Goal: Task Accomplishment & Management: Use online tool/utility

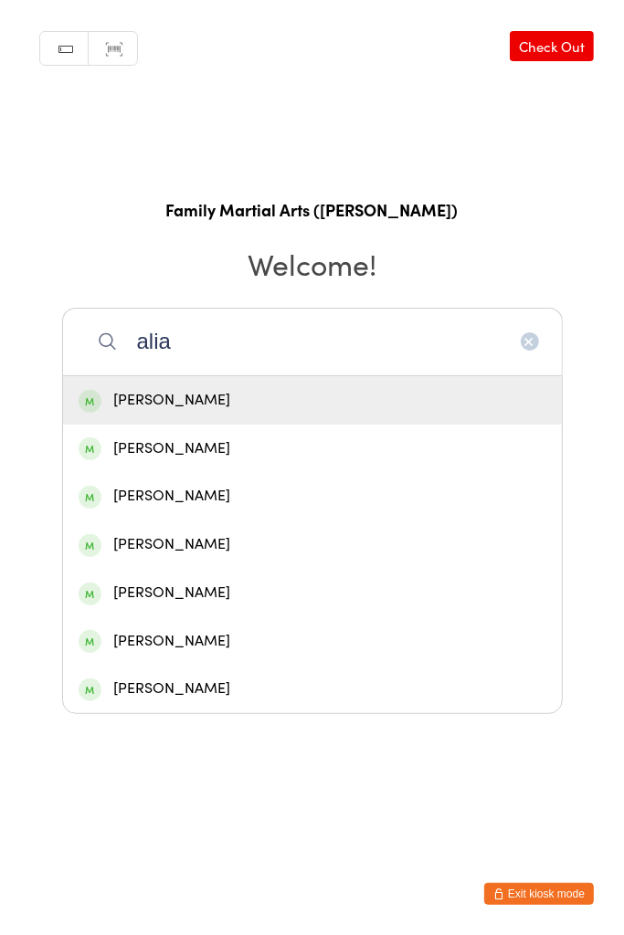
type input "alia"
click at [300, 399] on div "[PERSON_NAME]" at bounding box center [312, 400] width 467 height 25
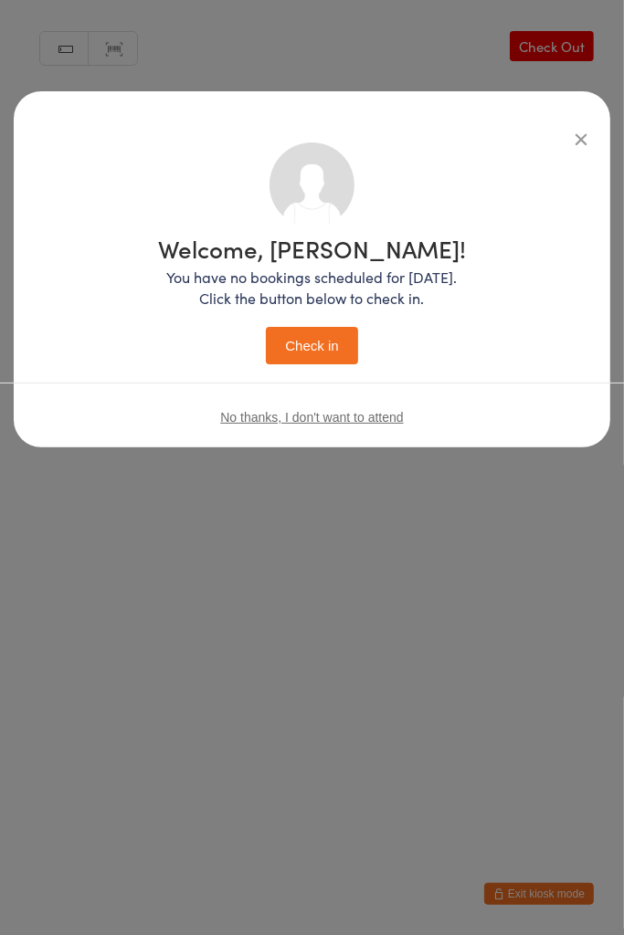
click at [287, 328] on button "Check in" at bounding box center [311, 345] width 91 height 37
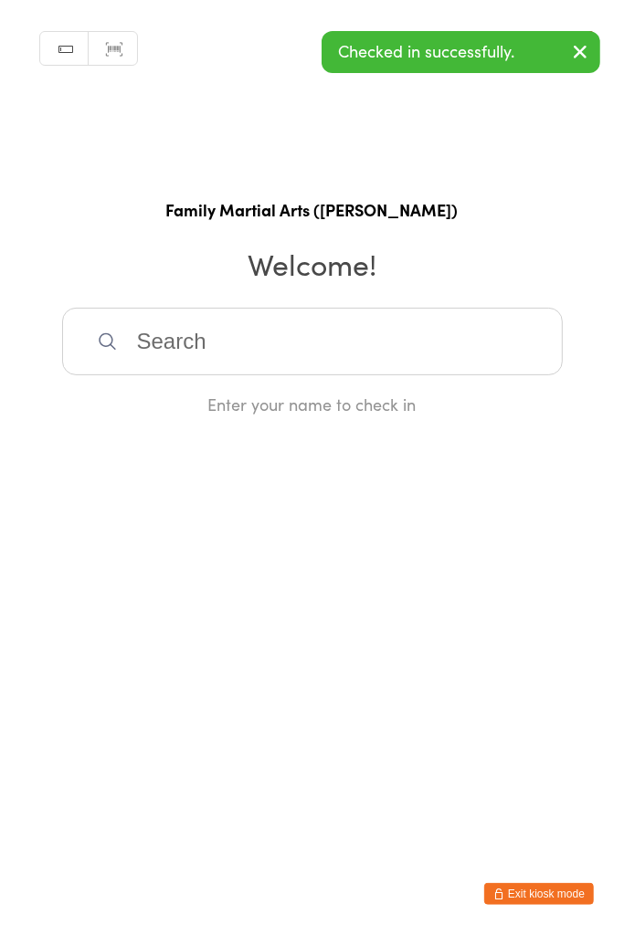
click at [405, 328] on input "search" at bounding box center [312, 342] width 500 height 68
click at [623, 572] on html "You have now entered Kiosk Mode. Members will be able to check themselves in us…" at bounding box center [312, 467] width 624 height 935
click at [302, 343] on input "search" at bounding box center [312, 342] width 500 height 68
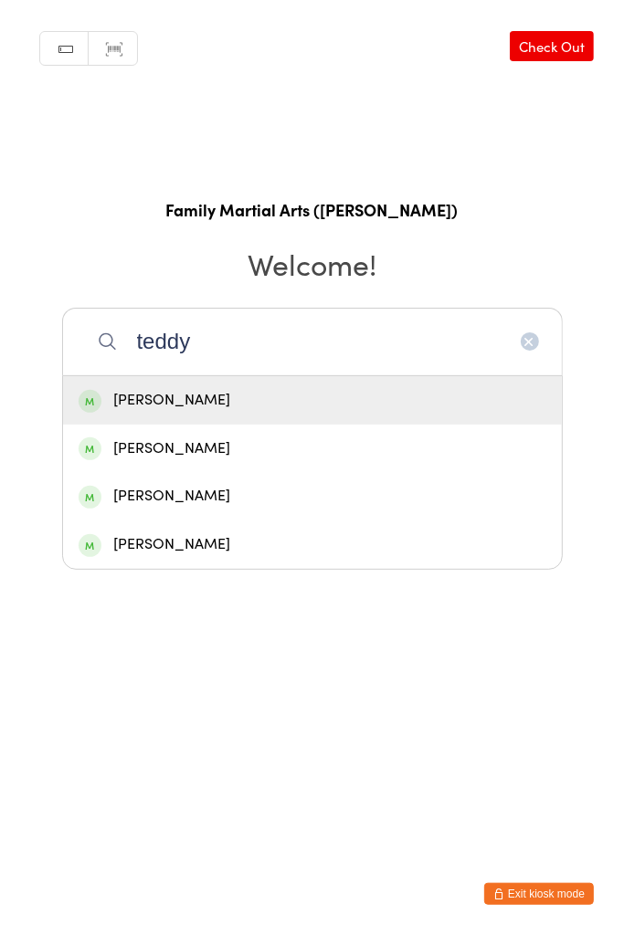
type input "teddy"
click at [332, 416] on div "[PERSON_NAME]" at bounding box center [312, 400] width 499 height 48
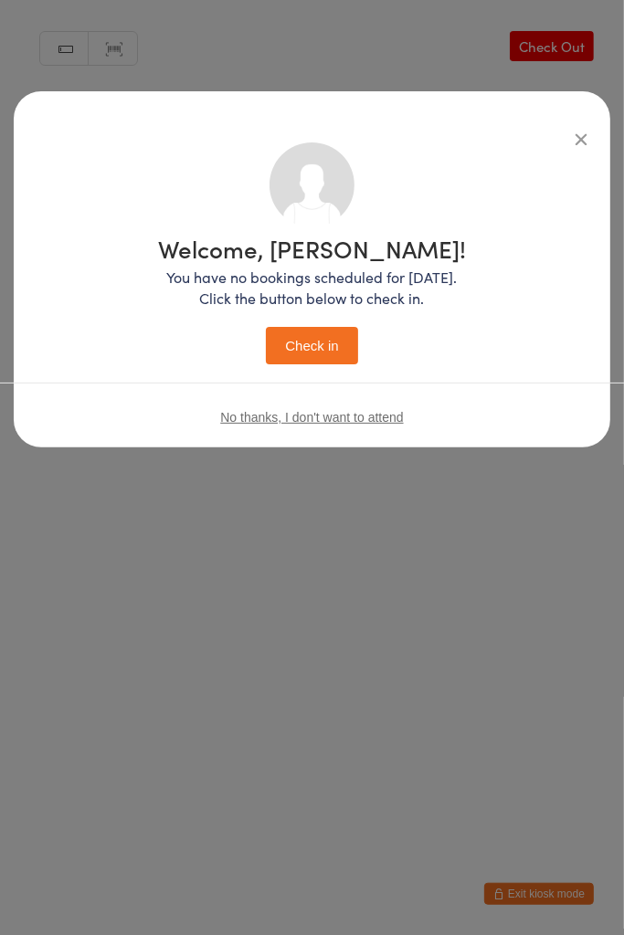
click at [581, 146] on icon "button" at bounding box center [581, 139] width 20 height 20
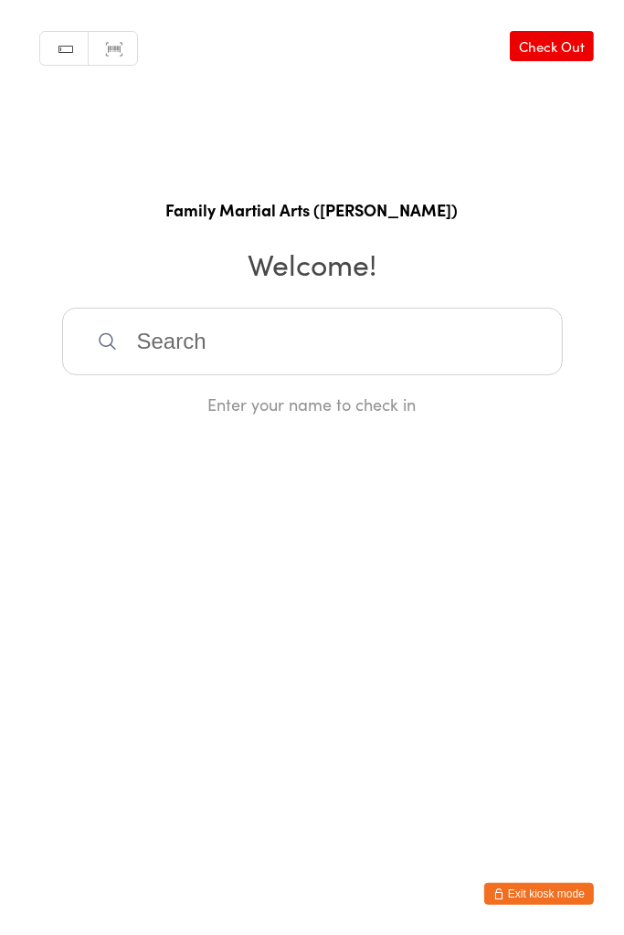
click at [158, 349] on input "search" at bounding box center [312, 342] width 500 height 68
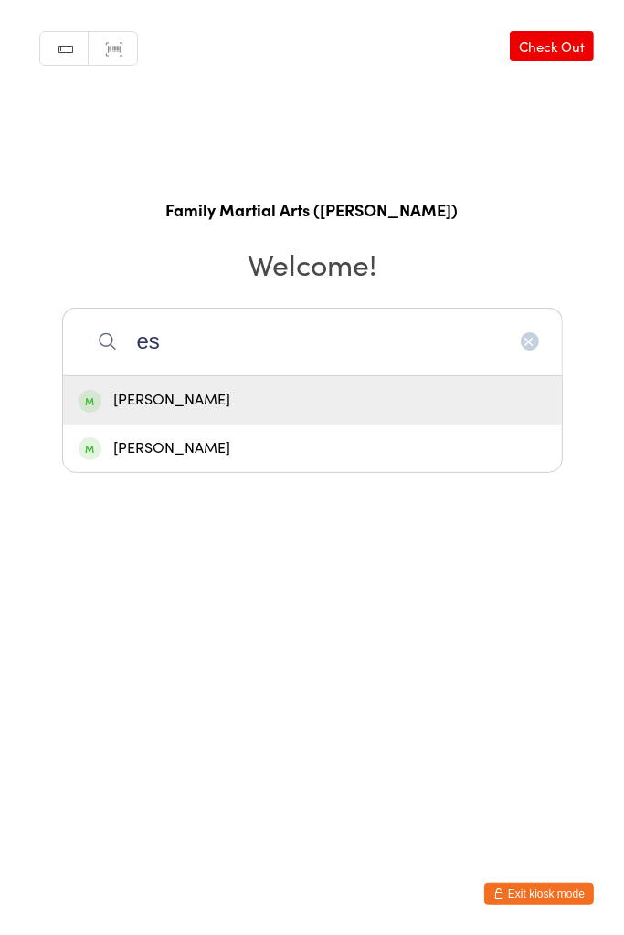
type input "es"
click at [114, 460] on div "[PERSON_NAME]" at bounding box center [312, 448] width 467 height 25
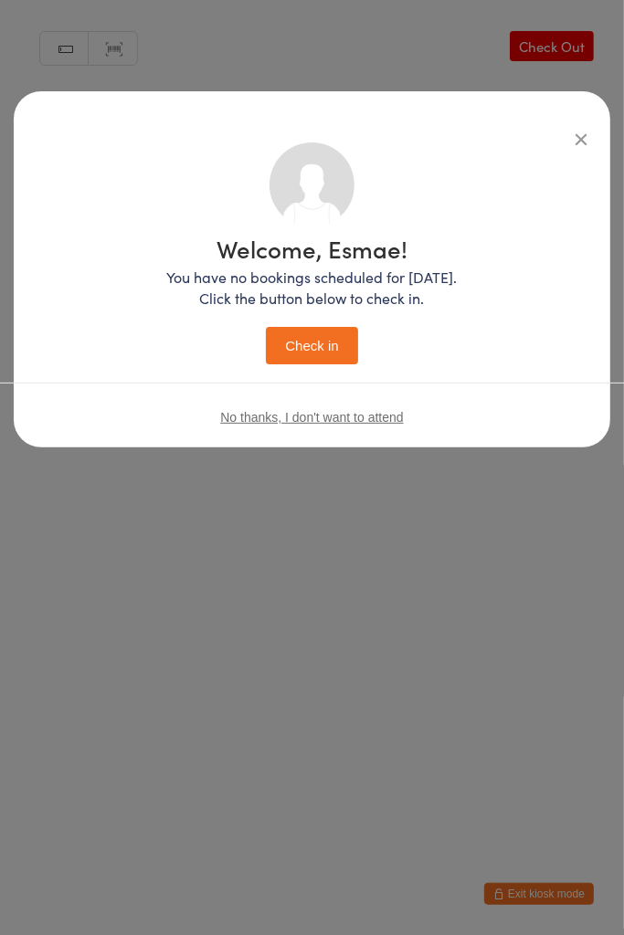
click at [312, 349] on button "Check in" at bounding box center [311, 345] width 91 height 37
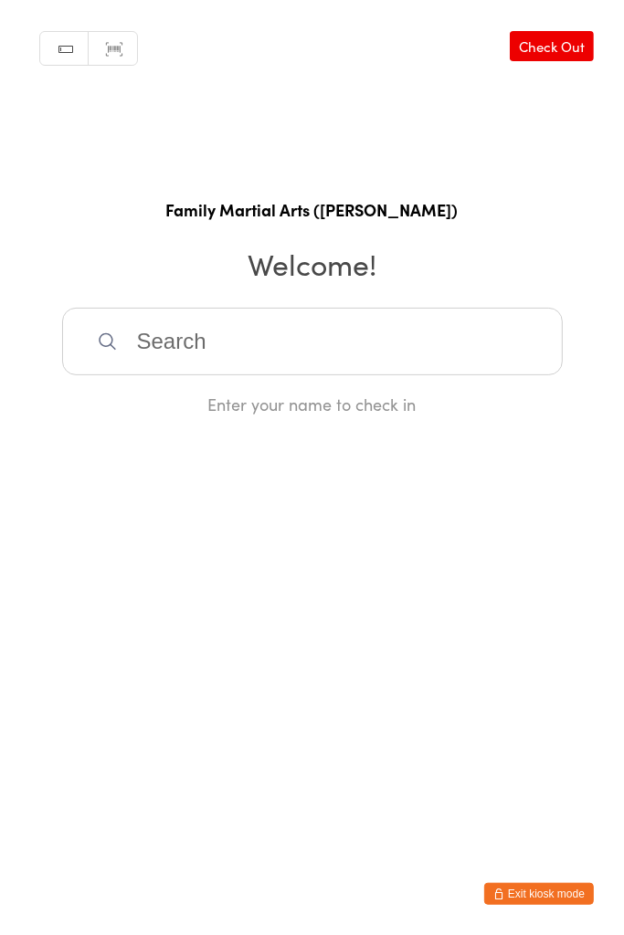
click at [188, 351] on input "search" at bounding box center [312, 342] width 500 height 68
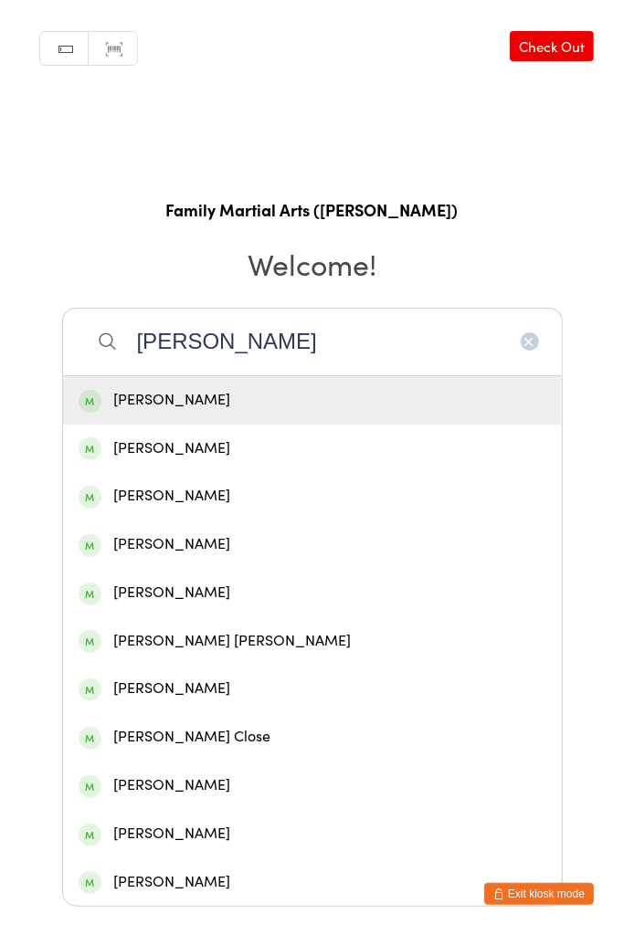
type input "[PERSON_NAME]"
click at [145, 404] on div "[PERSON_NAME]" at bounding box center [312, 400] width 467 height 25
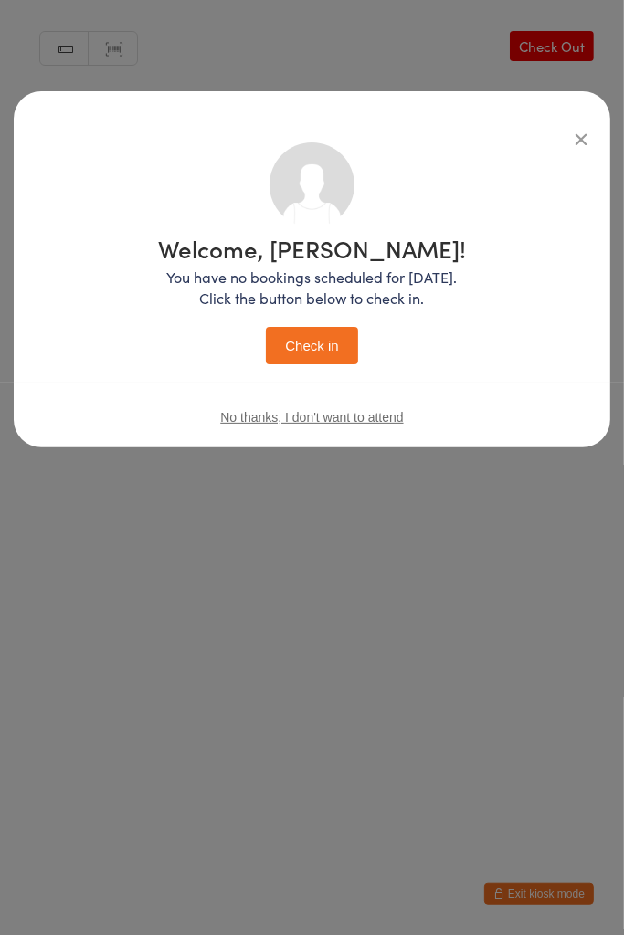
click at [285, 346] on button "Check in" at bounding box center [311, 345] width 91 height 37
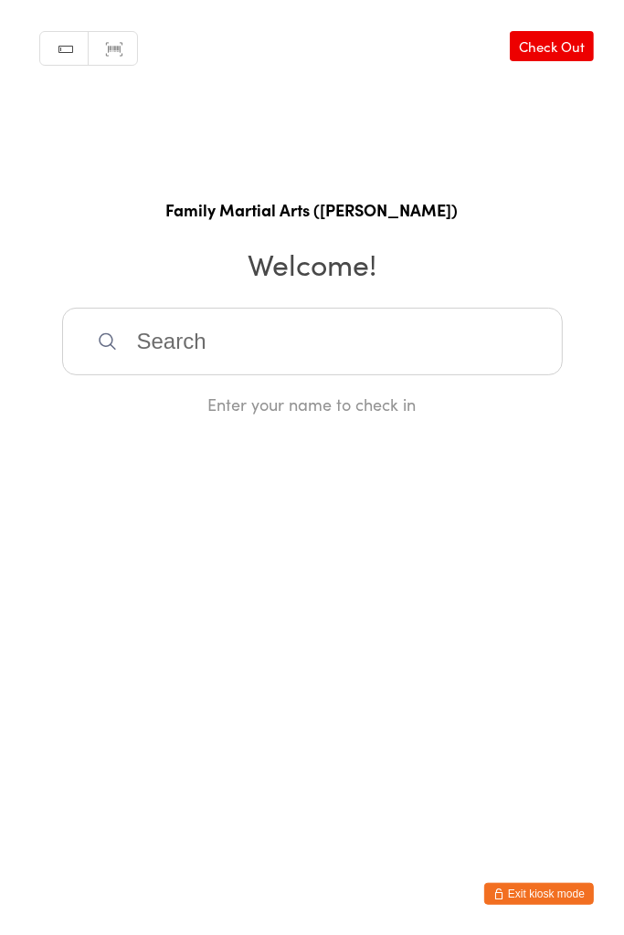
click at [248, 366] on input "search" at bounding box center [312, 342] width 500 height 68
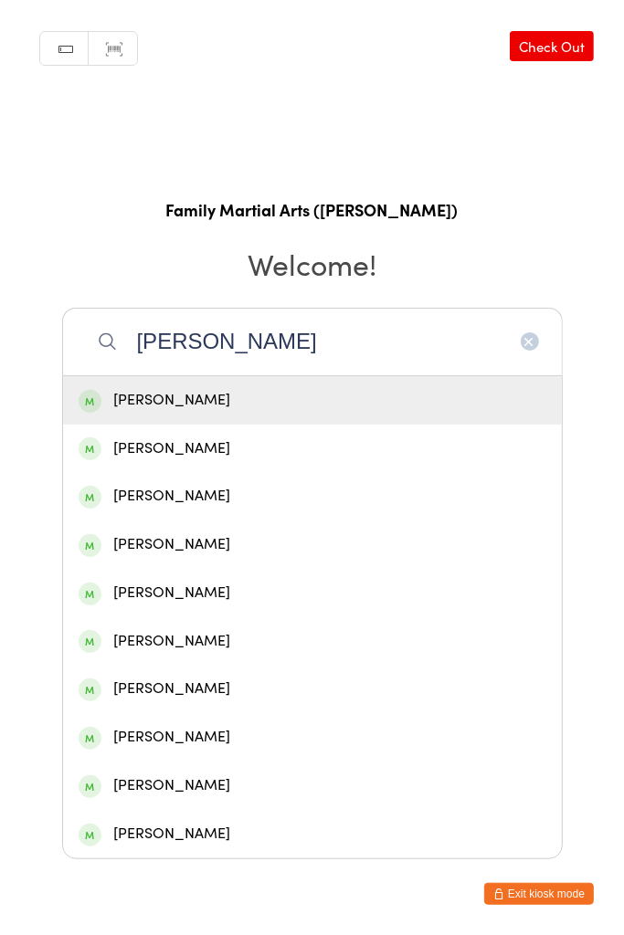
type input "[PERSON_NAME]"
click at [209, 540] on div "[PERSON_NAME]" at bounding box center [312, 544] width 467 height 25
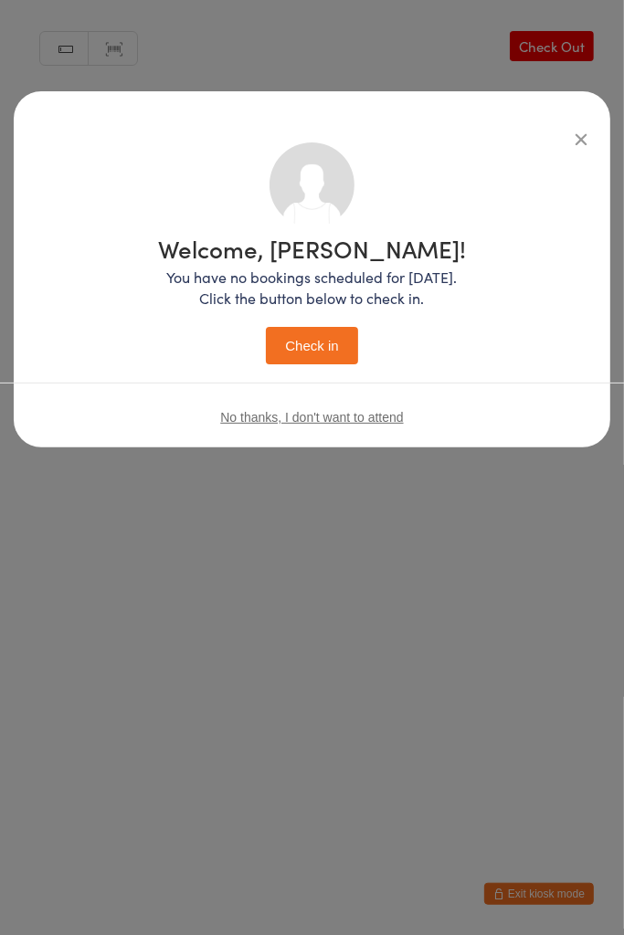
click at [329, 341] on button "Check in" at bounding box center [311, 345] width 91 height 37
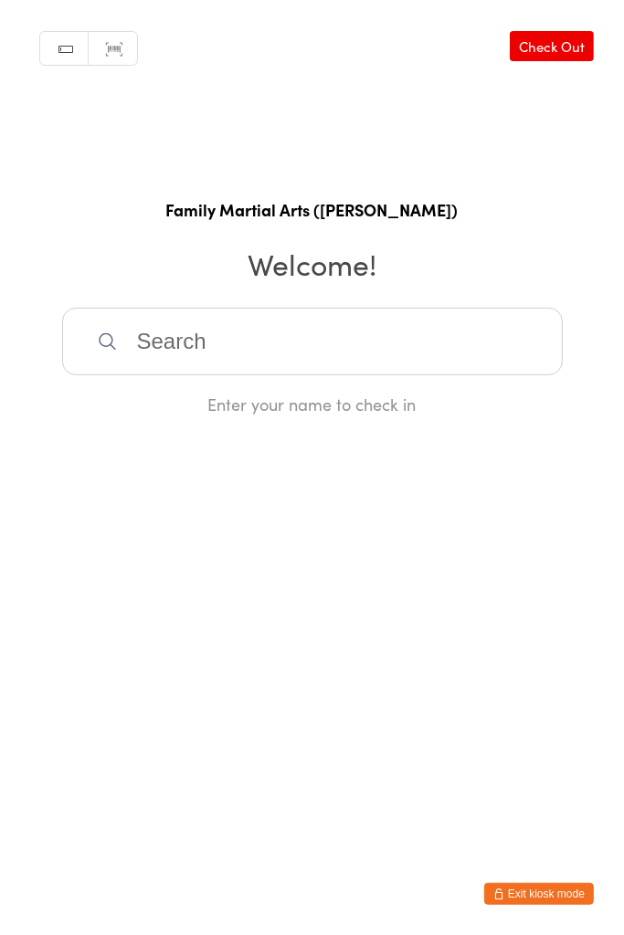
click at [194, 349] on input "search" at bounding box center [312, 342] width 500 height 68
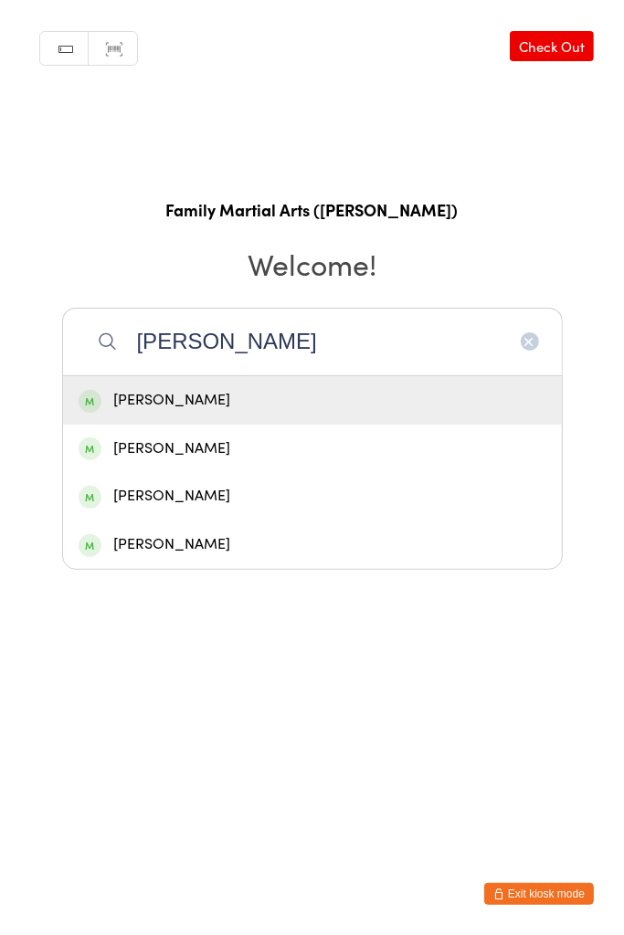
type input "[PERSON_NAME]"
click at [173, 395] on div "[PERSON_NAME]" at bounding box center [312, 400] width 467 height 25
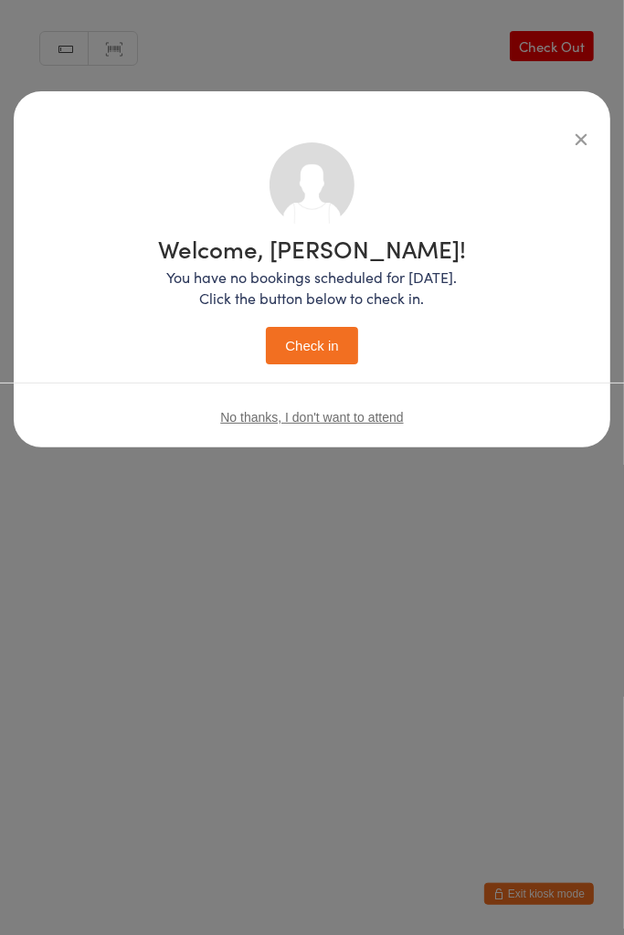
click at [320, 337] on button "Check in" at bounding box center [311, 345] width 91 height 37
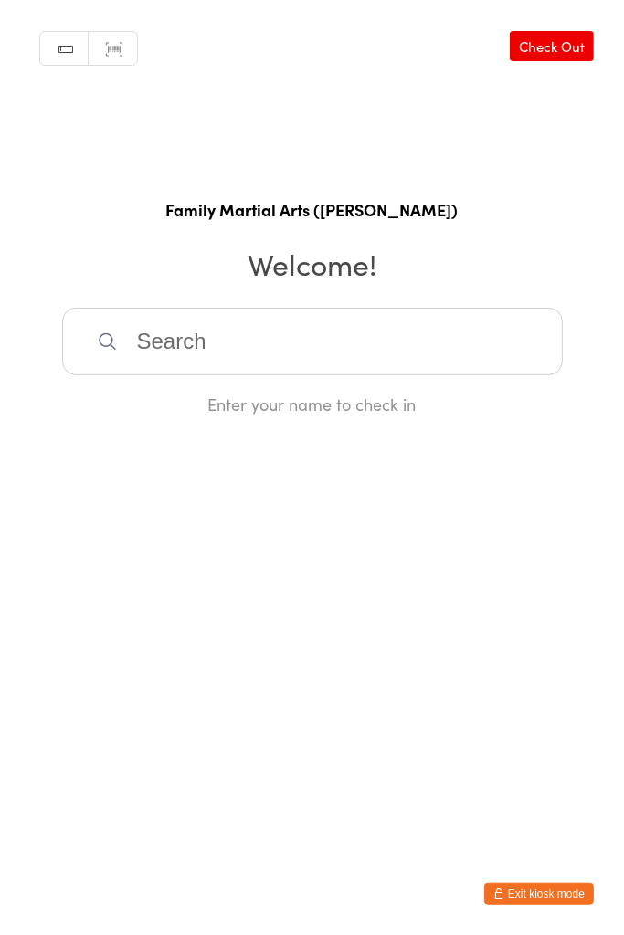
click at [285, 353] on input "search" at bounding box center [312, 342] width 500 height 68
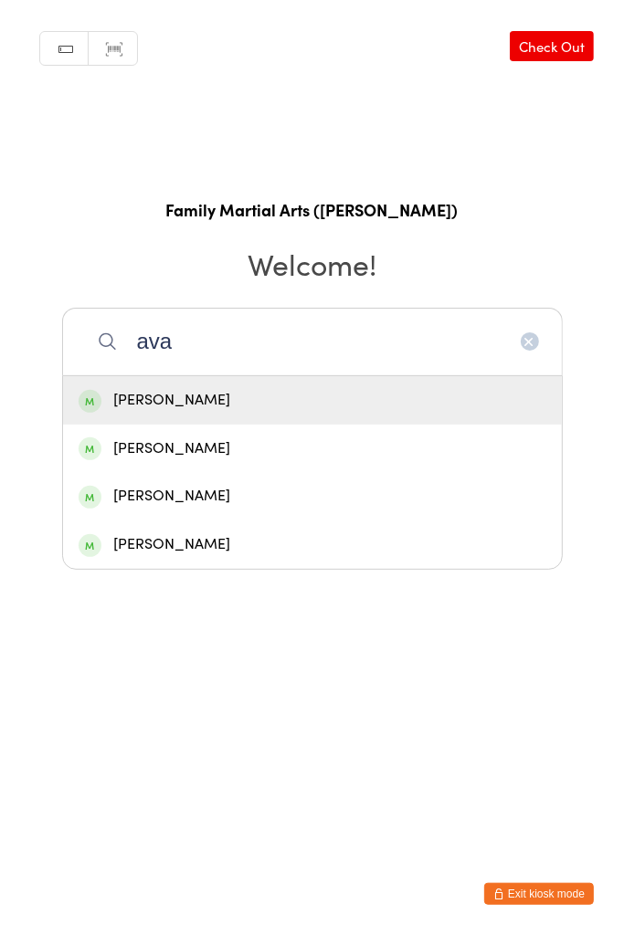
type input "ava"
click at [231, 463] on div "[PERSON_NAME]" at bounding box center [312, 449] width 499 height 48
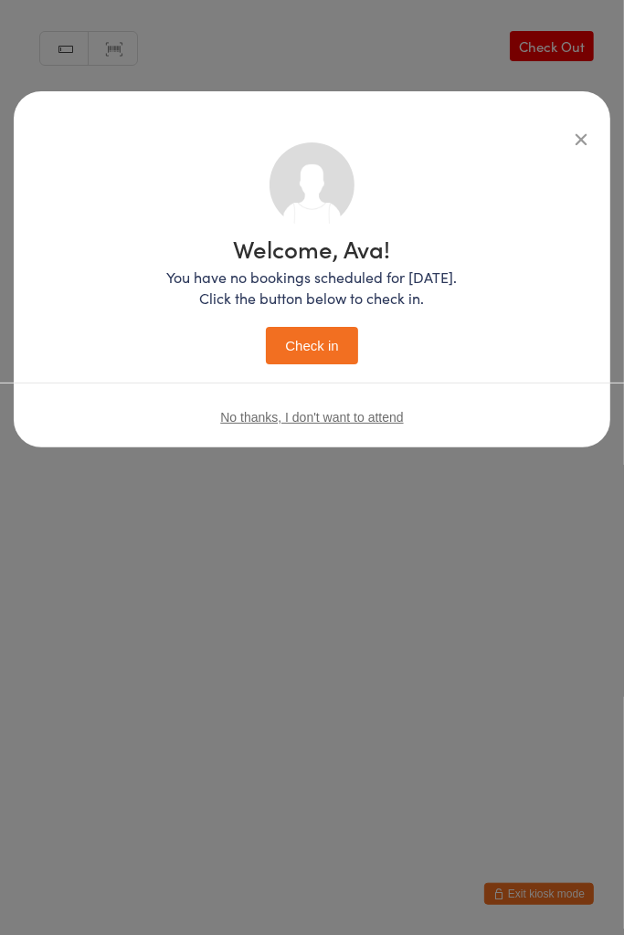
click at [256, 676] on div "Welcome, Ava! You have no bookings scheduled for [DATE]. Click the button below…" at bounding box center [312, 467] width 624 height 935
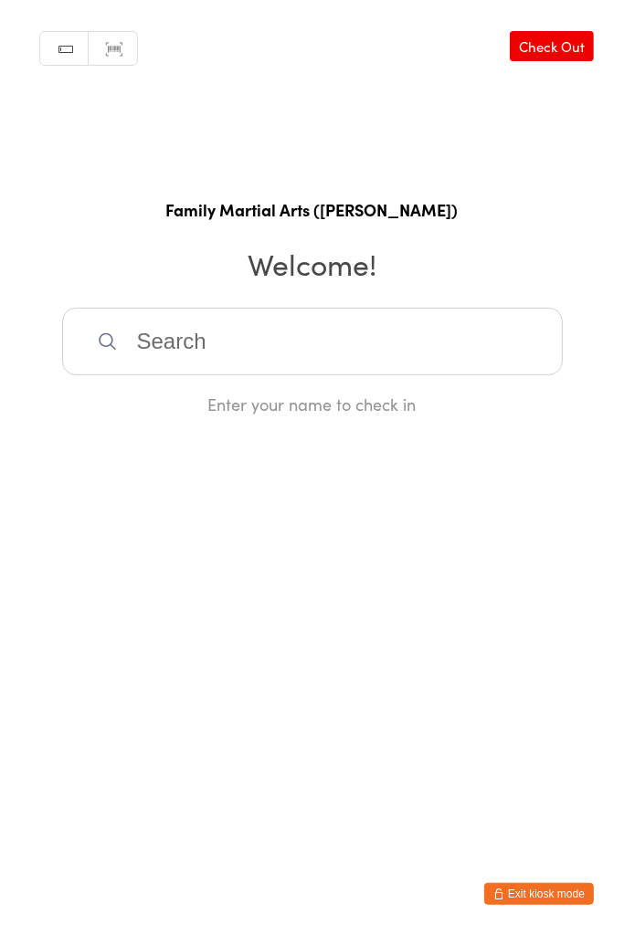
click at [537, 55] on link "Check Out" at bounding box center [551, 46] width 84 height 30
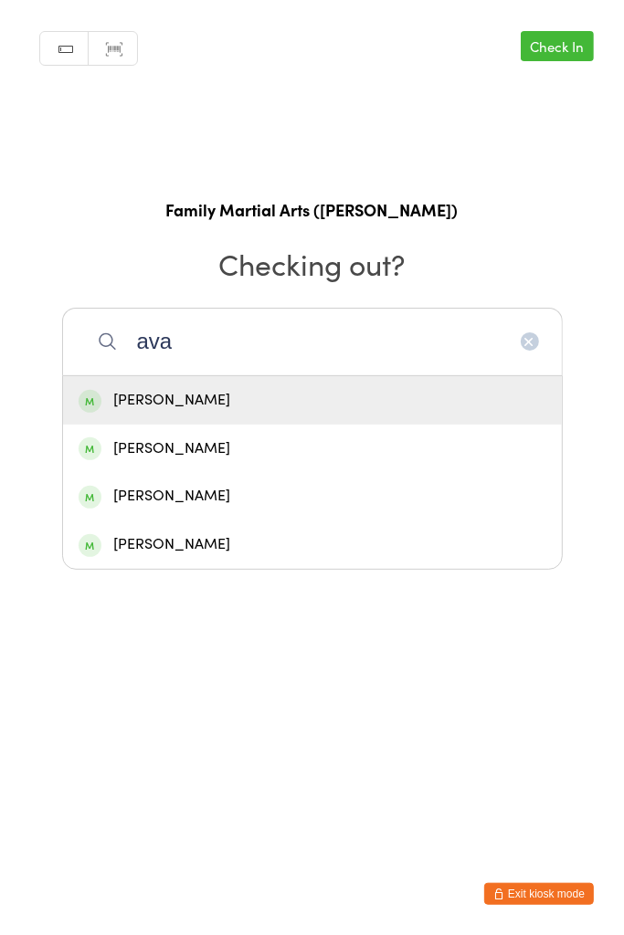
type input "ava"
click at [235, 453] on div "[PERSON_NAME]" at bounding box center [312, 448] width 467 height 25
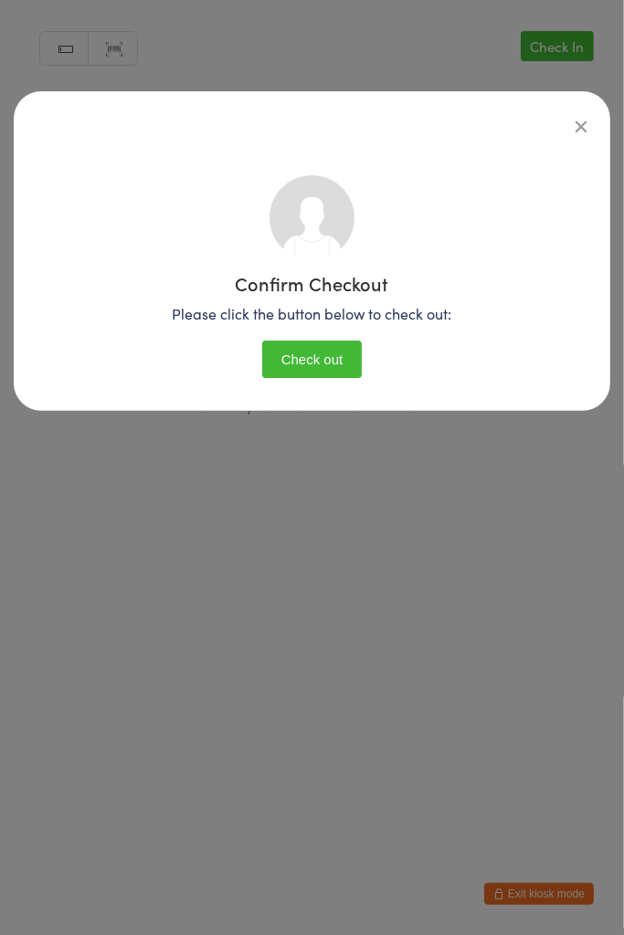
click at [318, 359] on button "Check out" at bounding box center [312, 359] width 100 height 37
